Goal: Find specific page/section: Find specific page/section

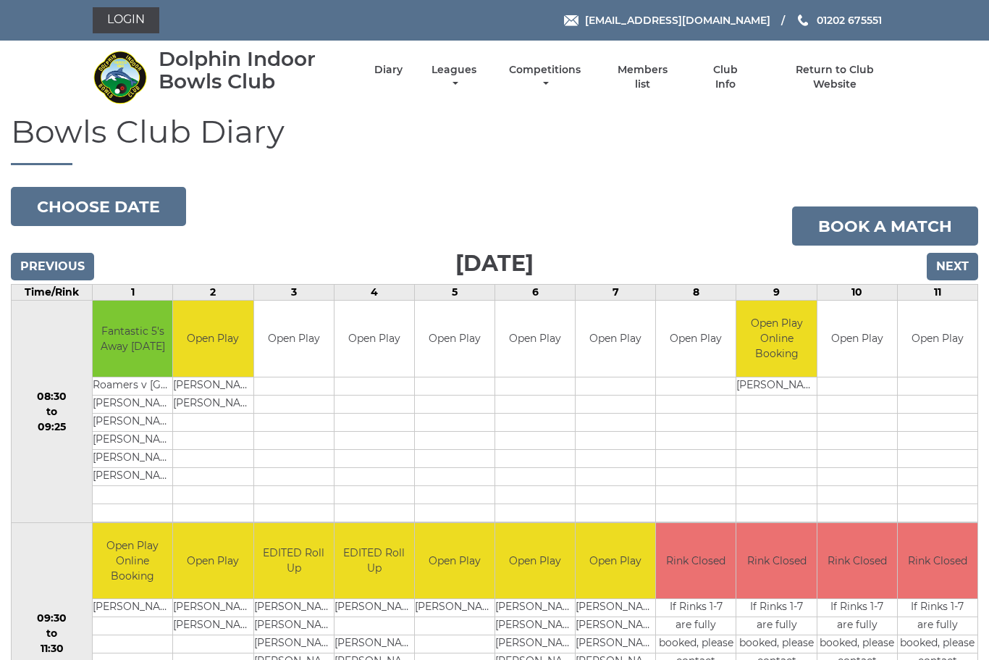
click at [584, 67] on li "Competitions Club competitions - Summer 2025 Club competitions - Winter 2024 Cl…" at bounding box center [532, 77] width 104 height 43
click at [671, 82] on link "Members list" at bounding box center [643, 77] width 67 height 28
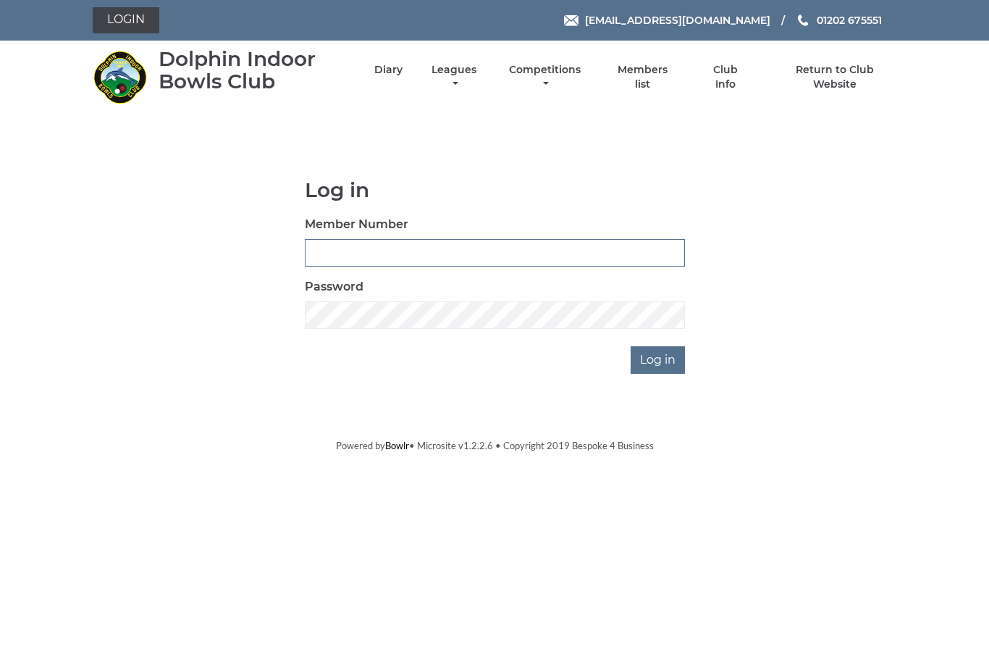
click at [663, 366] on input "Log in" at bounding box center [658, 360] width 54 height 28
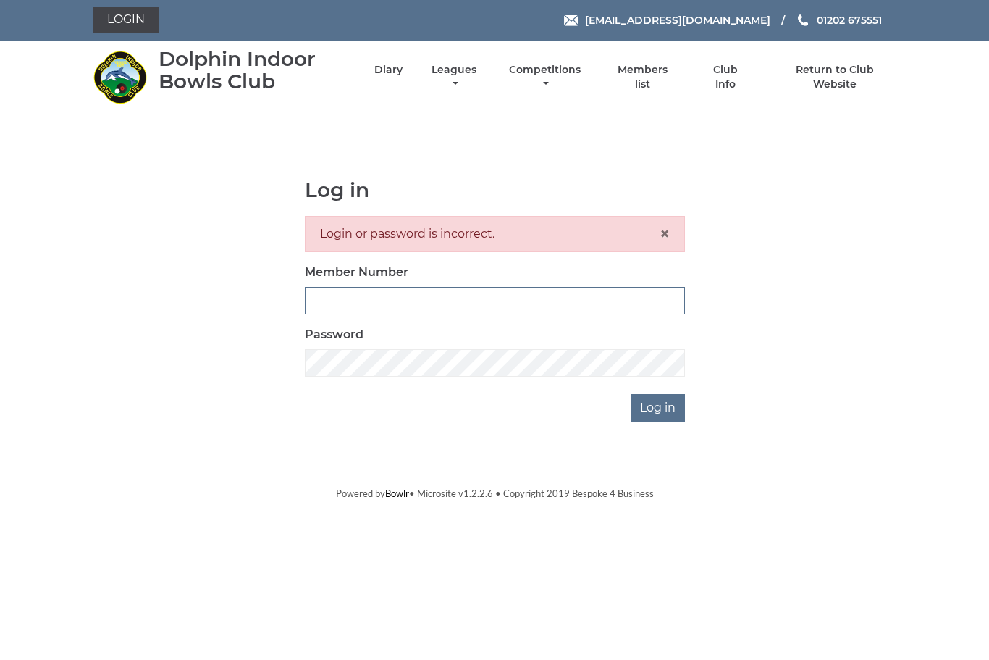
type input "3543"
click at [659, 407] on input "Log in" at bounding box center [658, 408] width 54 height 28
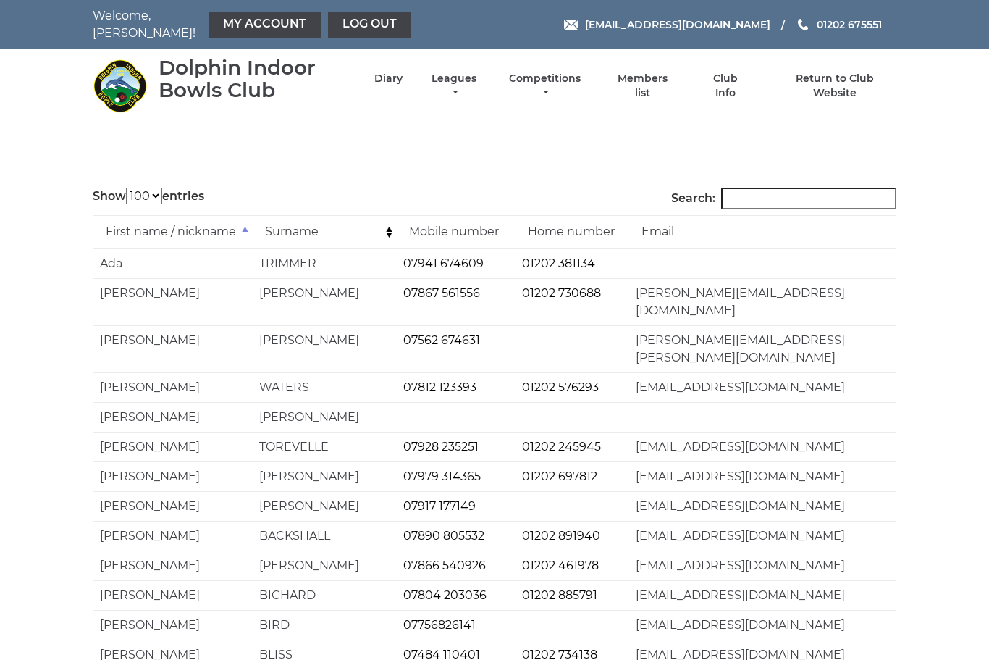
select select "100"
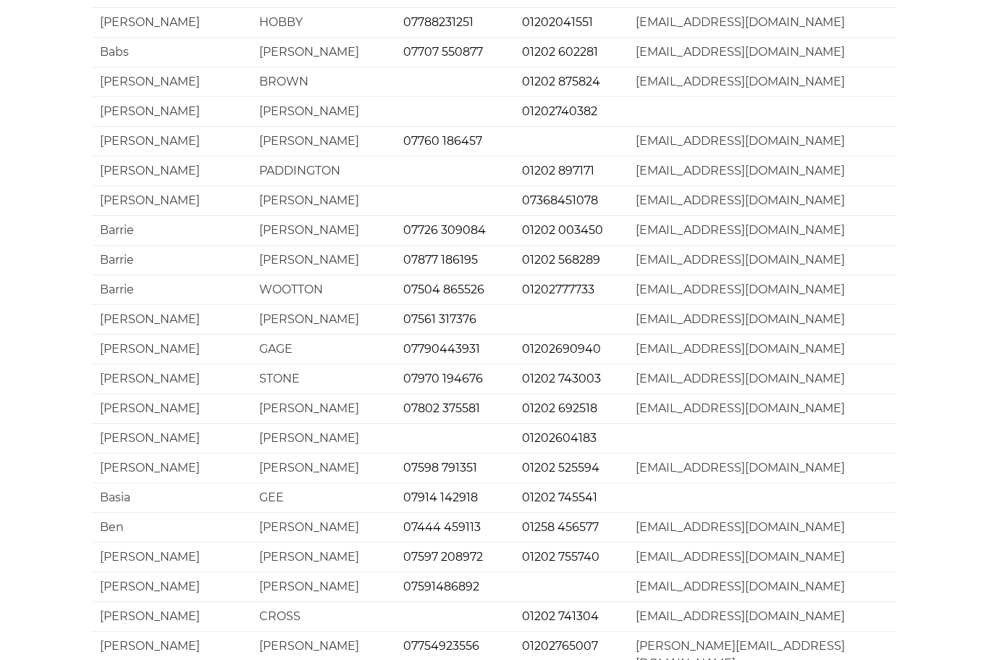
scroll to position [2616, 0]
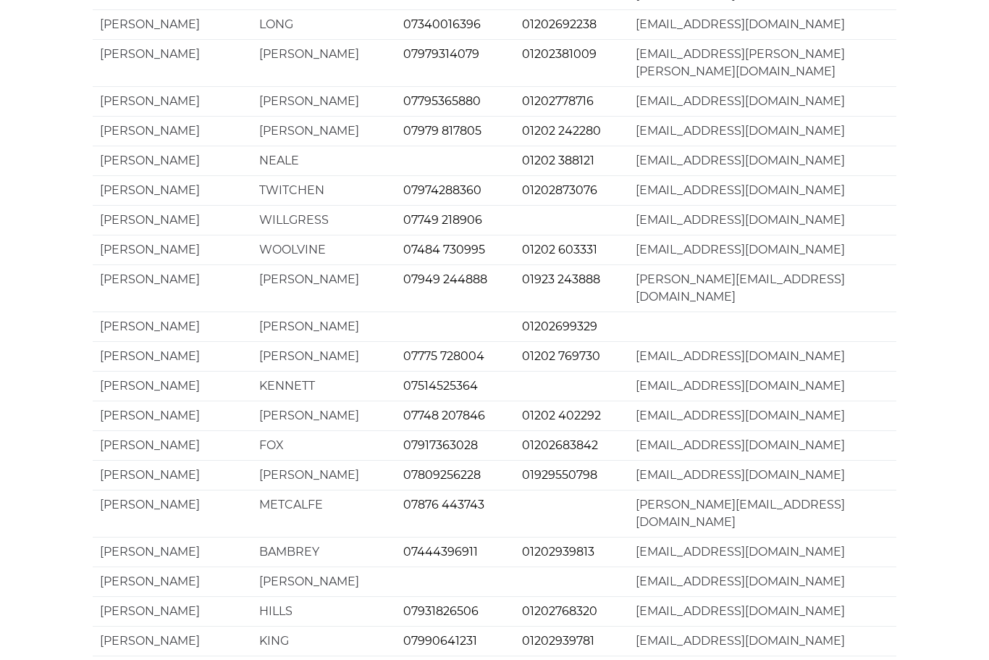
scroll to position [979, 0]
